Goal: Task Accomplishment & Management: Use online tool/utility

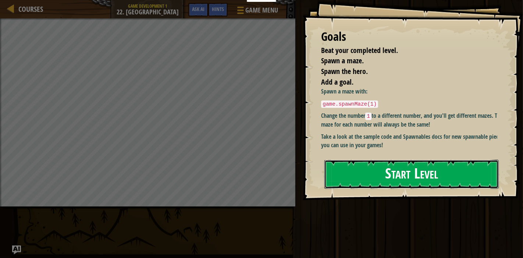
click at [414, 160] on button "Start Level" at bounding box center [411, 174] width 174 height 29
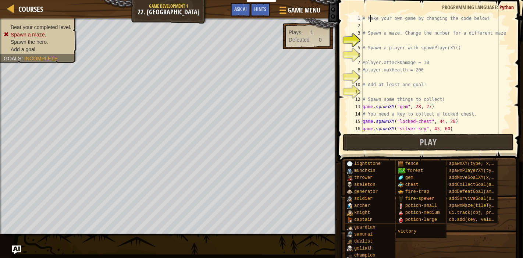
click at [371, 18] on div "# Make your own game by changing the code below! # Spawn a maze. Change the num…" at bounding box center [433, 81] width 144 height 132
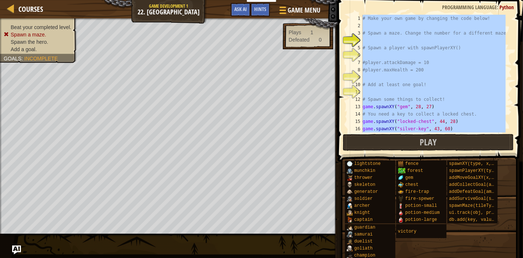
type textarea "game.on("victory", onVictory)"
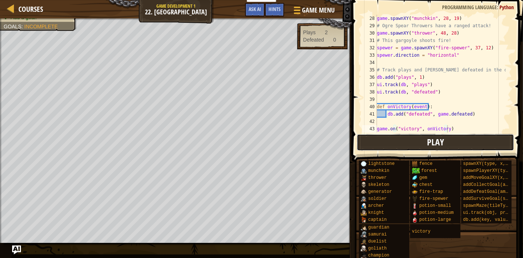
click at [441, 143] on span "Play" at bounding box center [435, 142] width 17 height 12
click at [413, 135] on button "Play" at bounding box center [434, 142] width 157 height 17
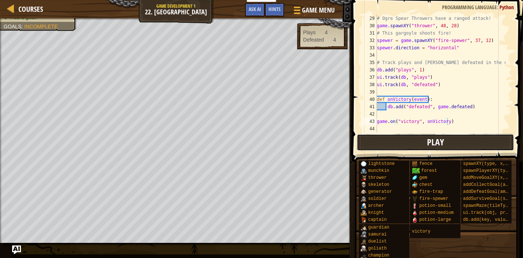
click at [425, 146] on button "Play" at bounding box center [434, 142] width 157 height 17
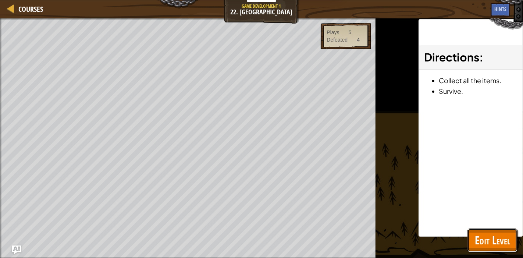
drag, startPoint x: 484, startPoint y: 238, endPoint x: 476, endPoint y: 231, distance: 10.4
click at [484, 237] on span "Edit Level" at bounding box center [491, 239] width 35 height 15
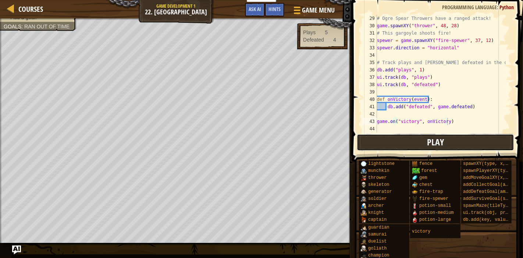
click at [414, 146] on button "Play" at bounding box center [434, 142] width 157 height 17
